Goal: Transaction & Acquisition: Purchase product/service

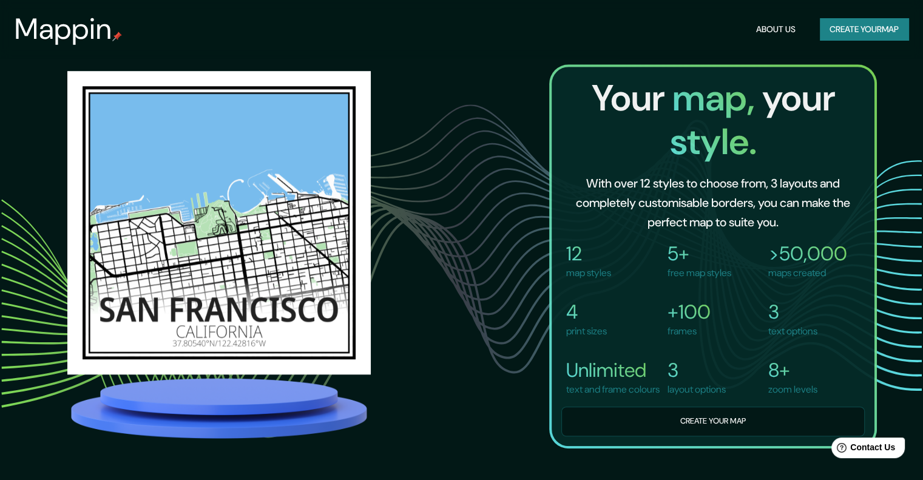
scroll to position [868, 0]
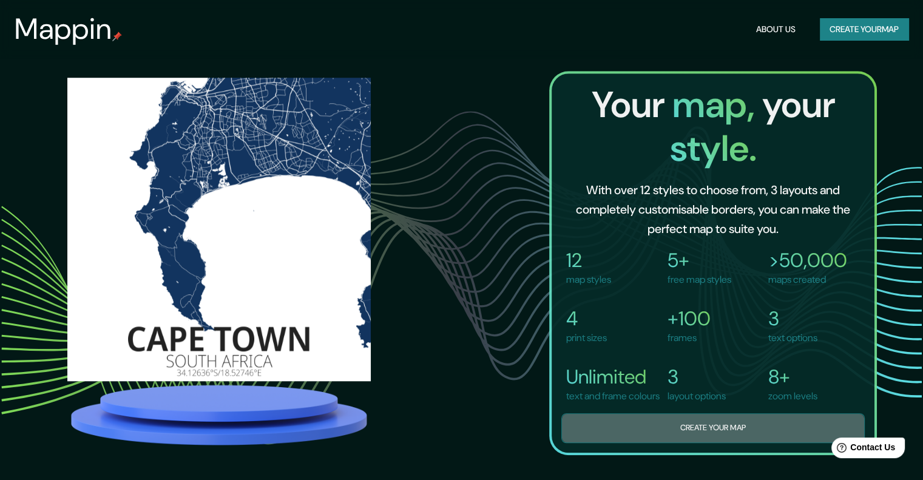
click at [715, 429] on button "Create your map" at bounding box center [712, 428] width 303 height 30
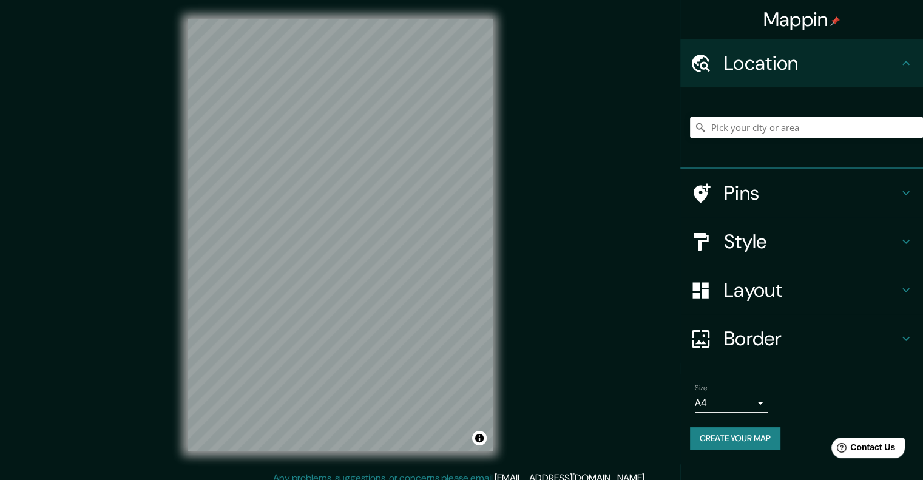
click at [758, 198] on h4 "Pins" at bounding box center [811, 193] width 175 height 24
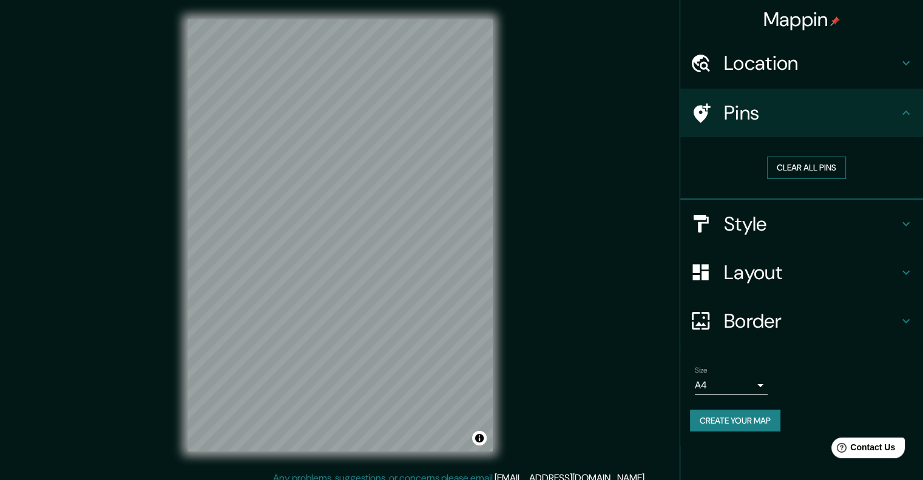
click at [808, 163] on button "Clear all pins" at bounding box center [806, 168] width 79 height 22
click at [773, 67] on h4 "Location" at bounding box center [811, 63] width 175 height 24
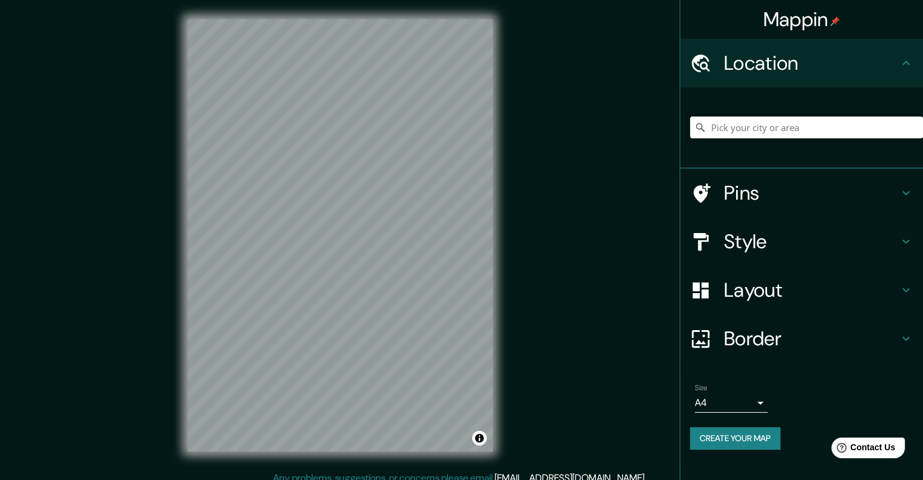
click at [735, 124] on input "Pick your city or area" at bounding box center [806, 127] width 233 height 22
click at [719, 128] on input "Pick your city or area" at bounding box center [806, 127] width 233 height 22
paste input "Avda. de Luxemburgo, s/n Parcela G-6; Polígono Industrial Cabezo Beaza"
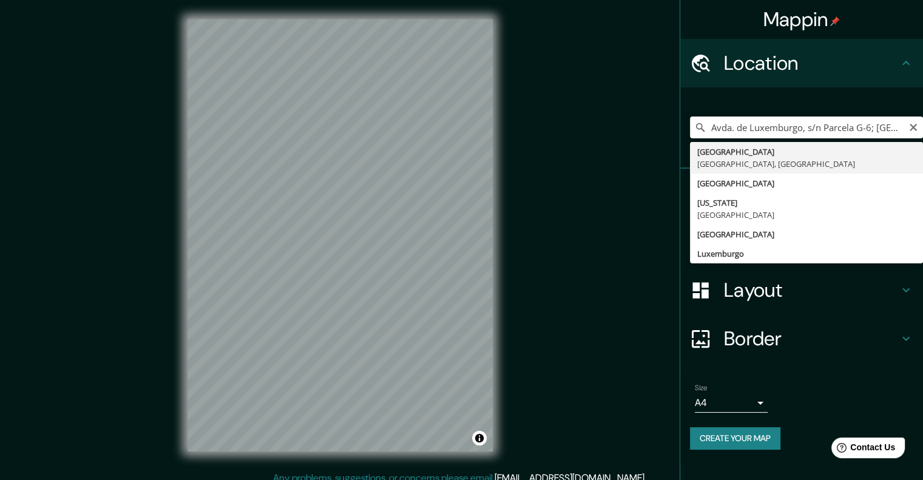
type input "[GEOGRAPHIC_DATA], [GEOGRAPHIC_DATA], [GEOGRAPHIC_DATA]"
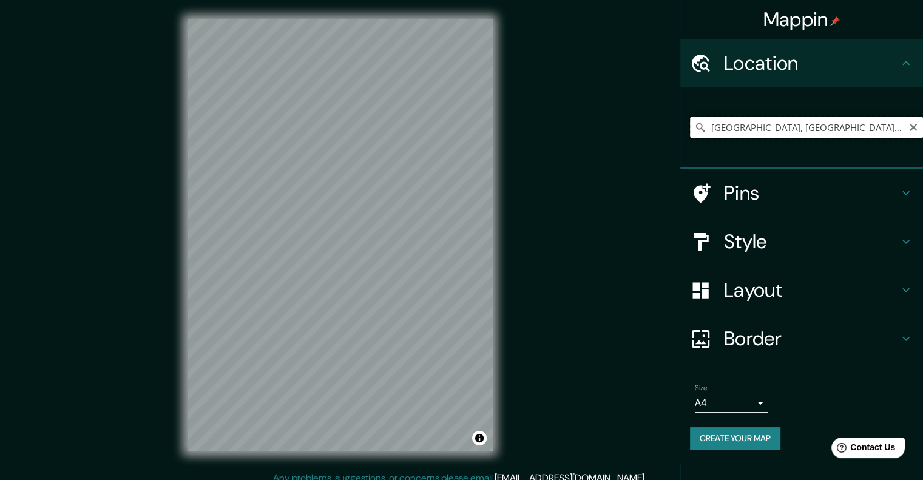
click at [810, 133] on input "[GEOGRAPHIC_DATA], [GEOGRAPHIC_DATA], [GEOGRAPHIC_DATA]" at bounding box center [806, 127] width 233 height 22
click at [770, 201] on h4 "Pins" at bounding box center [811, 193] width 175 height 24
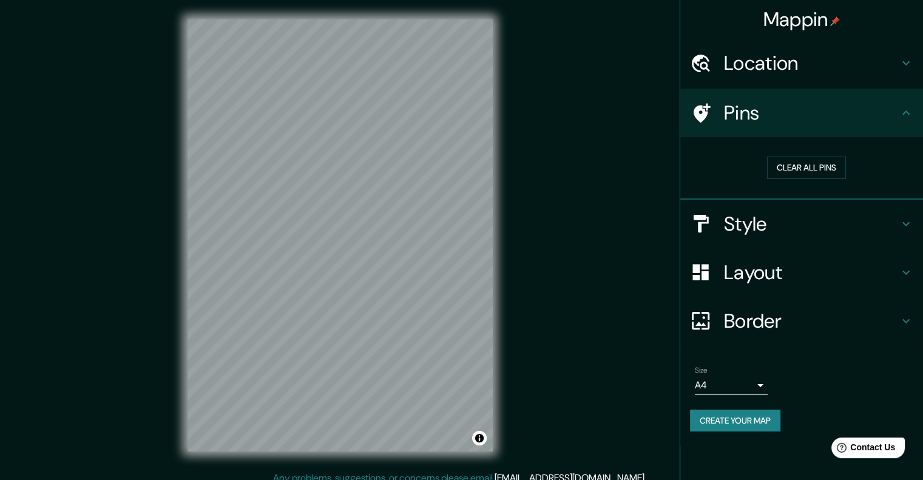
click at [763, 224] on h4 "Style" at bounding box center [811, 224] width 175 height 24
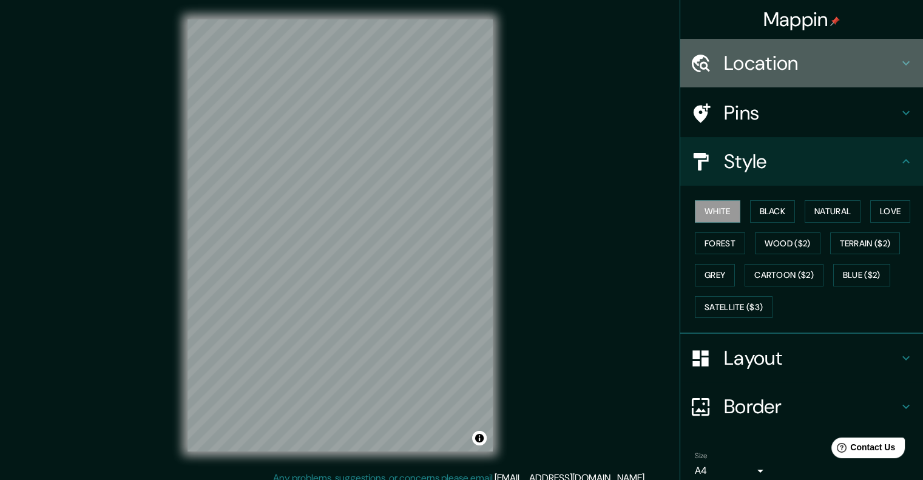
click at [775, 66] on h4 "Location" at bounding box center [811, 63] width 175 height 24
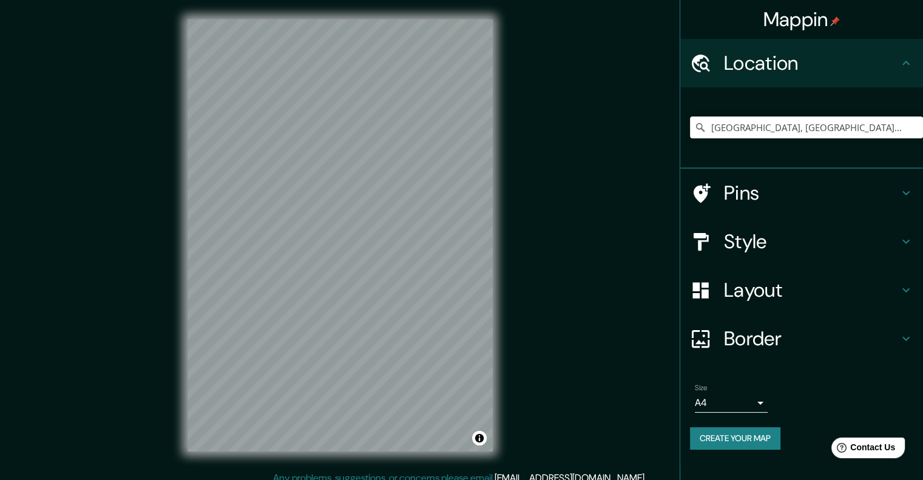
click at [16, 0] on html "Mappin Location [GEOGRAPHIC_DATA], [GEOGRAPHIC_DATA], [GEOGRAPHIC_DATA] Pins St…" at bounding box center [461, 240] width 923 height 480
